Goal: Entertainment & Leisure: Consume media (video, audio)

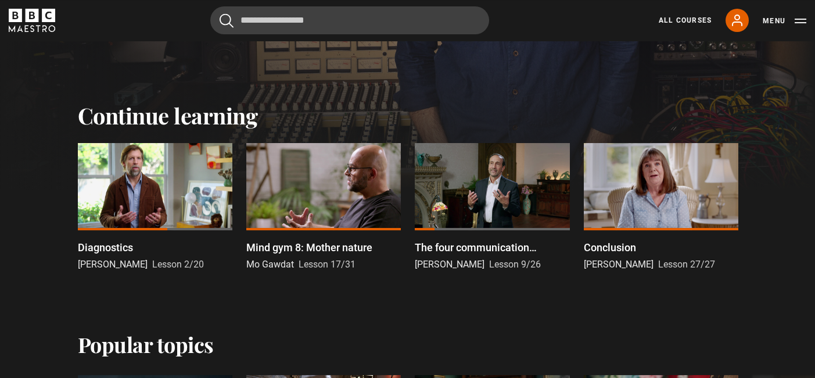
click at [493, 185] on div at bounding box center [492, 186] width 155 height 87
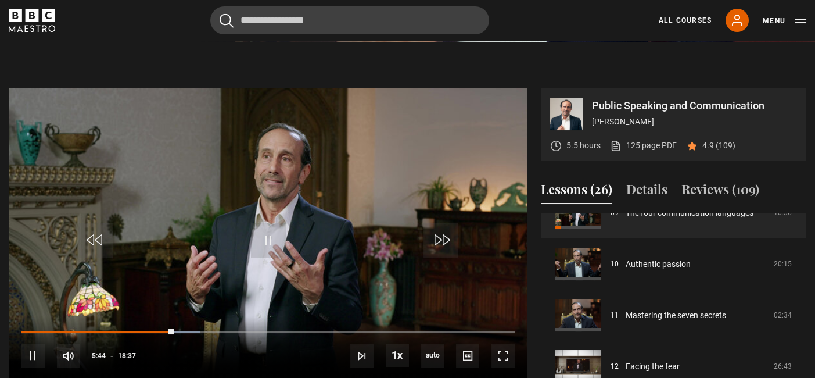
scroll to position [493, 0]
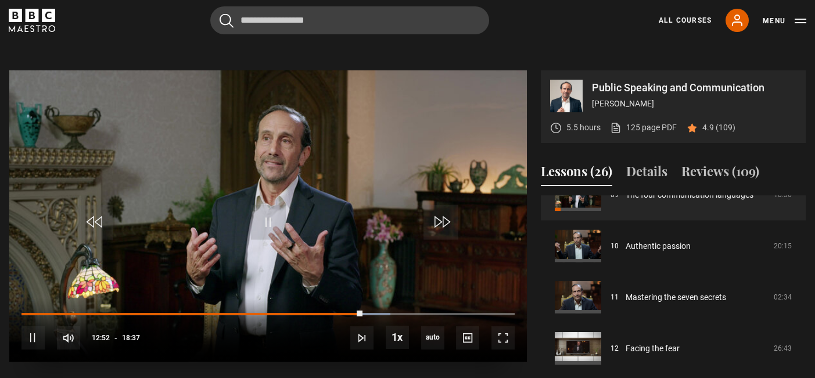
click at [322, 176] on video "Video Player" at bounding box center [268, 215] width 518 height 291
click at [268, 205] on span "Video Player" at bounding box center [268, 222] width 35 height 35
click at [401, 284] on span "1.5x" at bounding box center [400, 288] width 16 height 9
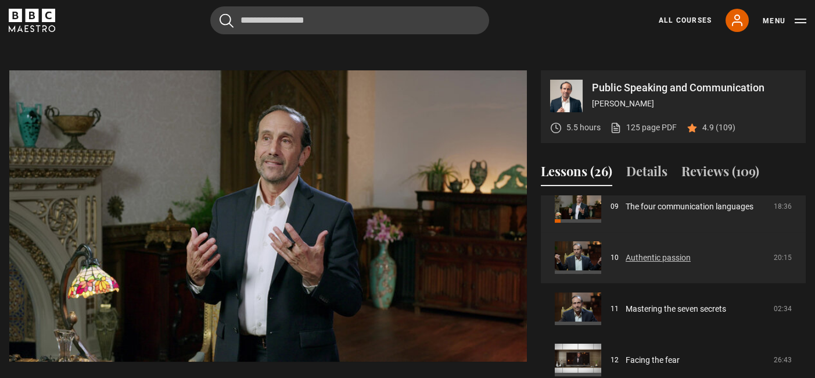
scroll to position [486, 0]
